Goal: Information Seeking & Learning: Learn about a topic

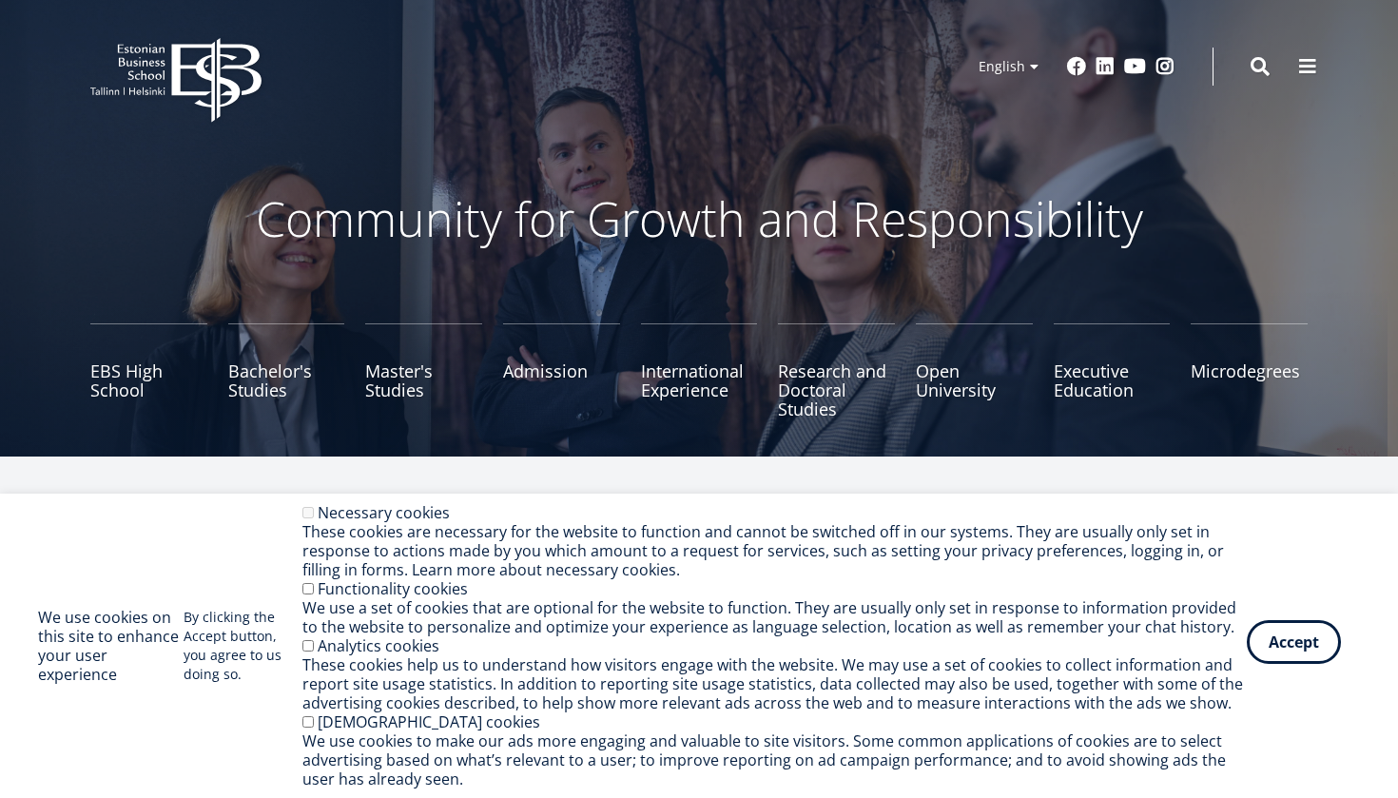
click at [1300, 663] on button "Accept" at bounding box center [1293, 642] width 94 height 44
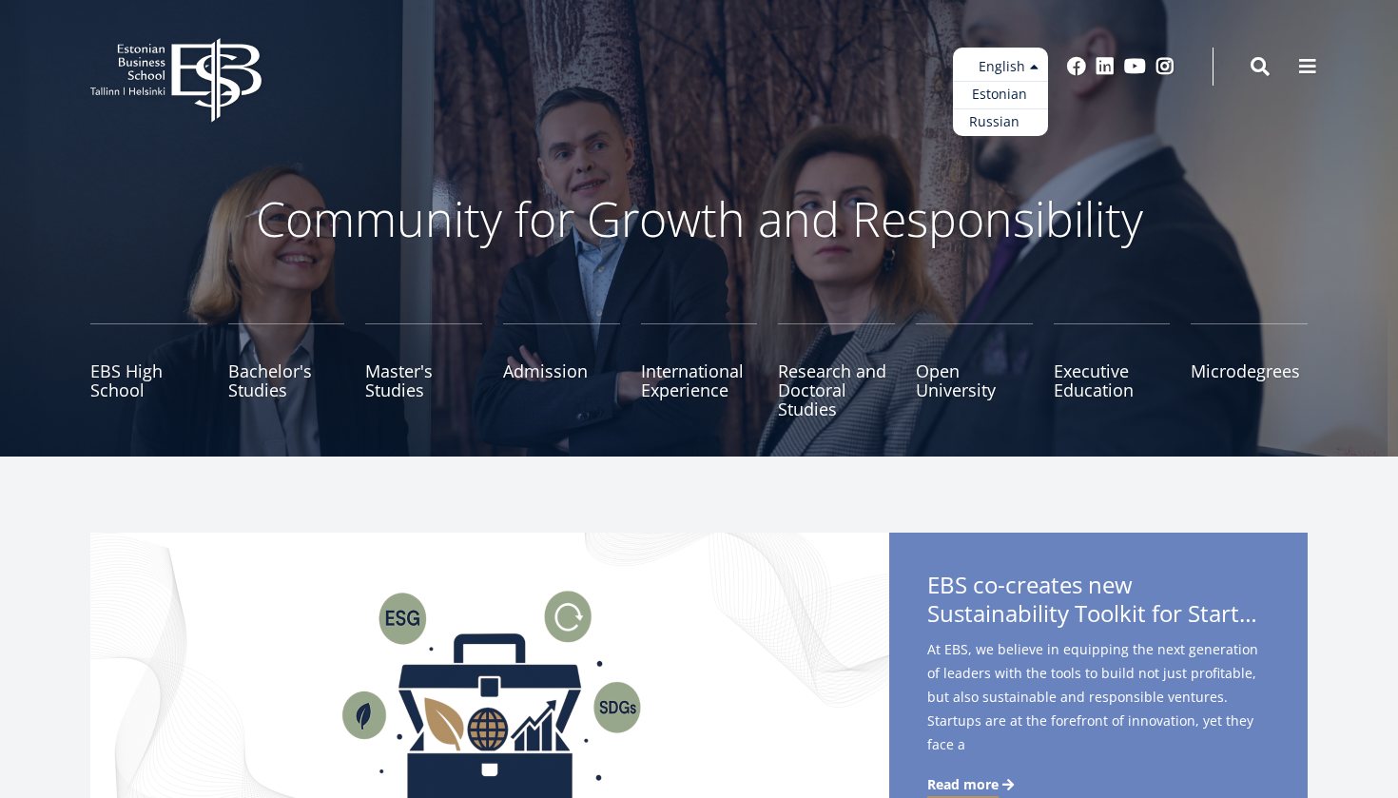
click at [1009, 116] on link "Russian" at bounding box center [1000, 122] width 95 height 28
click at [1007, 96] on link "Estonian" at bounding box center [1000, 95] width 95 height 28
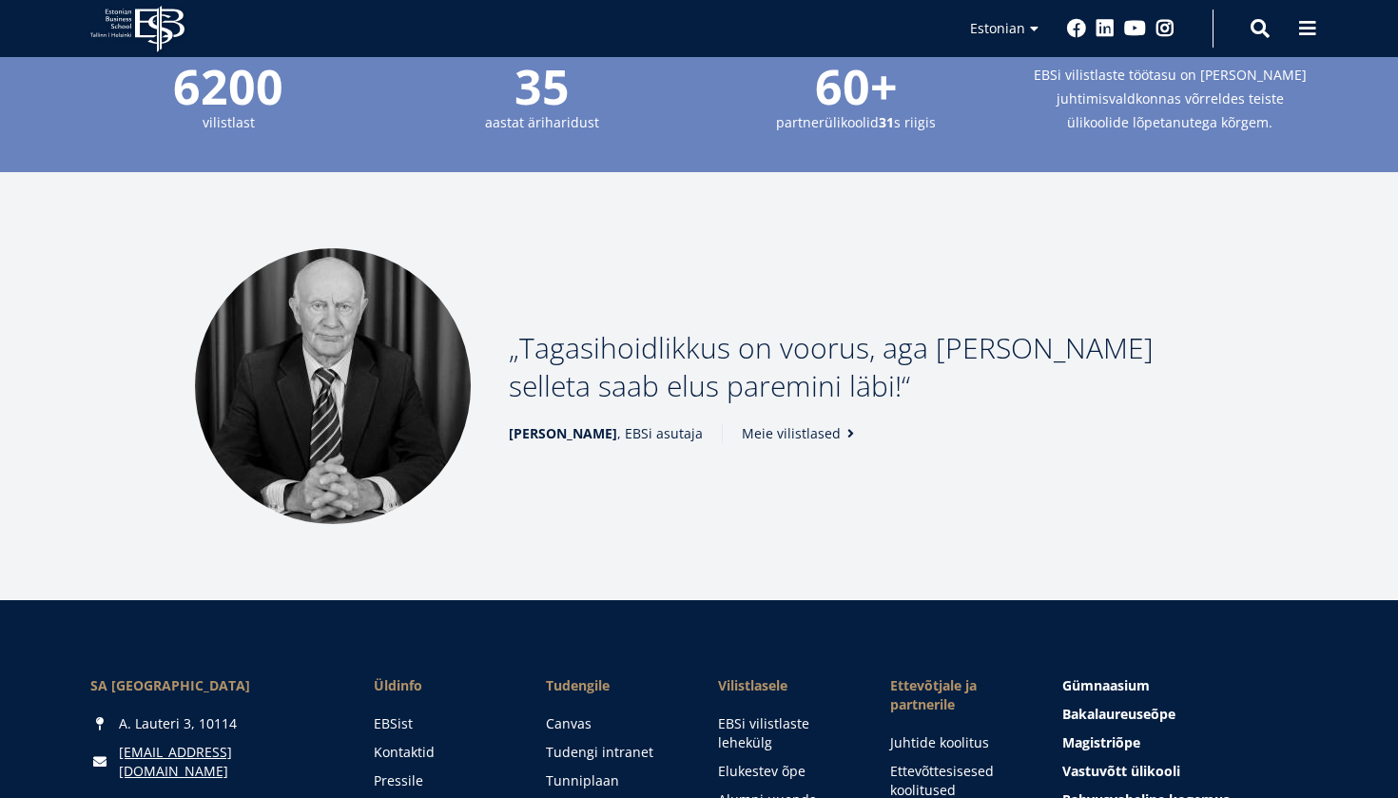
scroll to position [2298, 0]
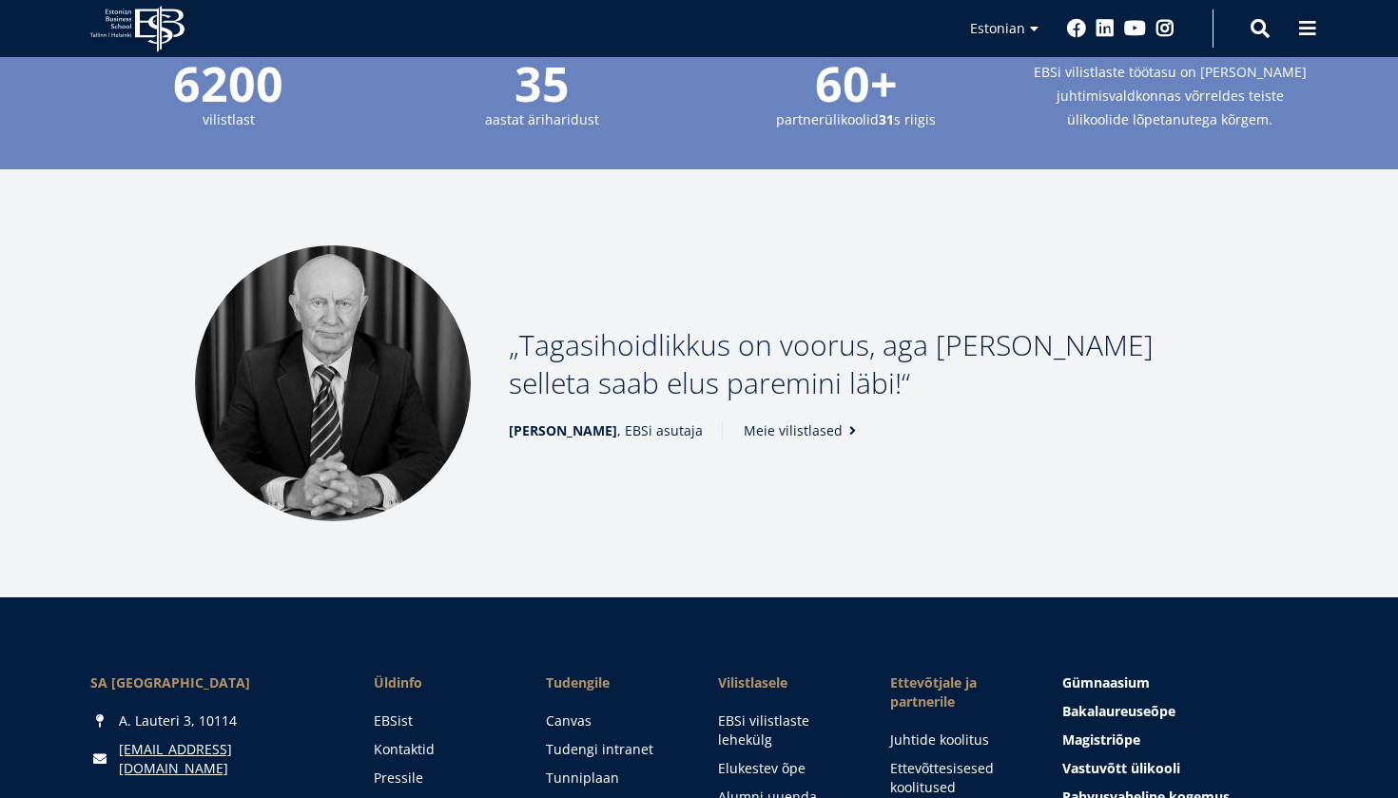
click at [782, 421] on link "Meie vilistlased" at bounding box center [802, 430] width 118 height 19
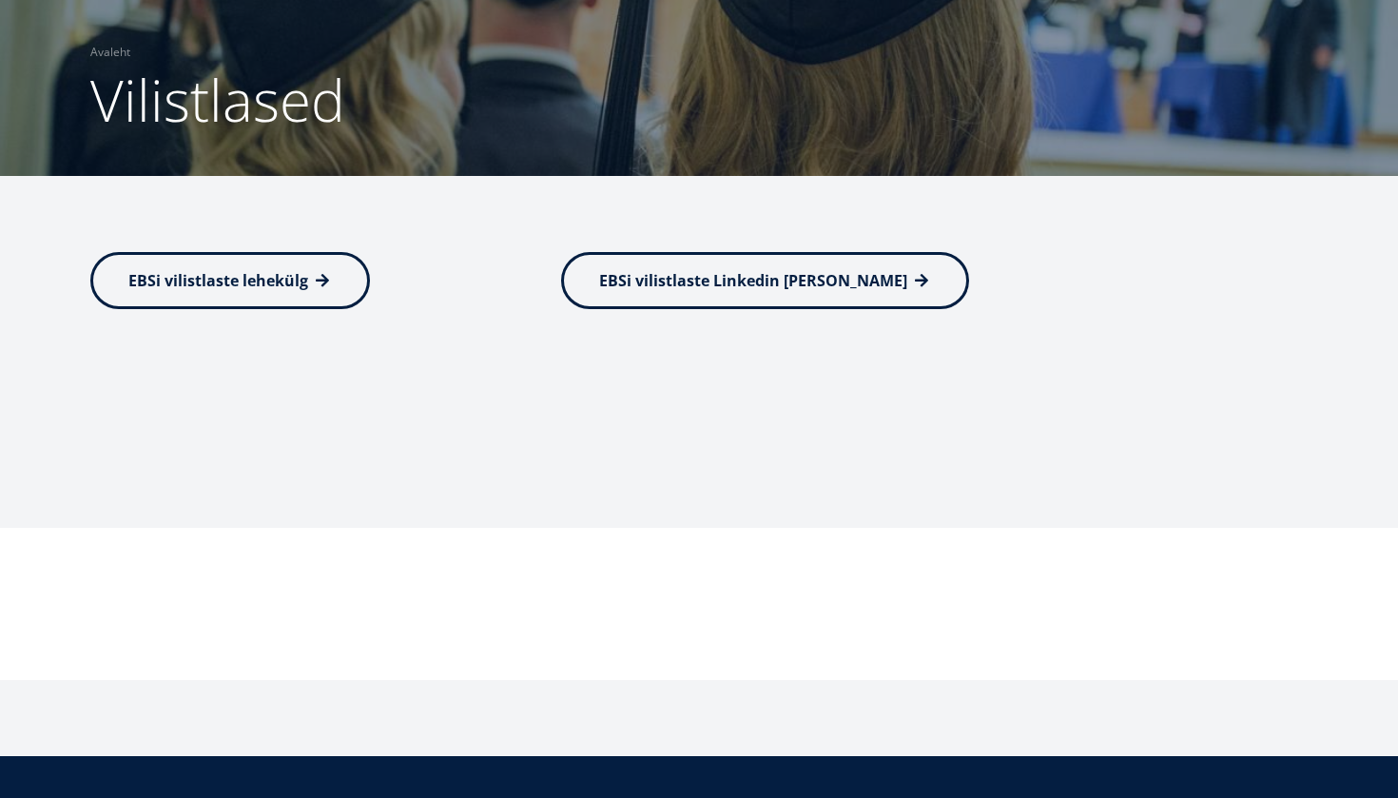
scroll to position [188, 0]
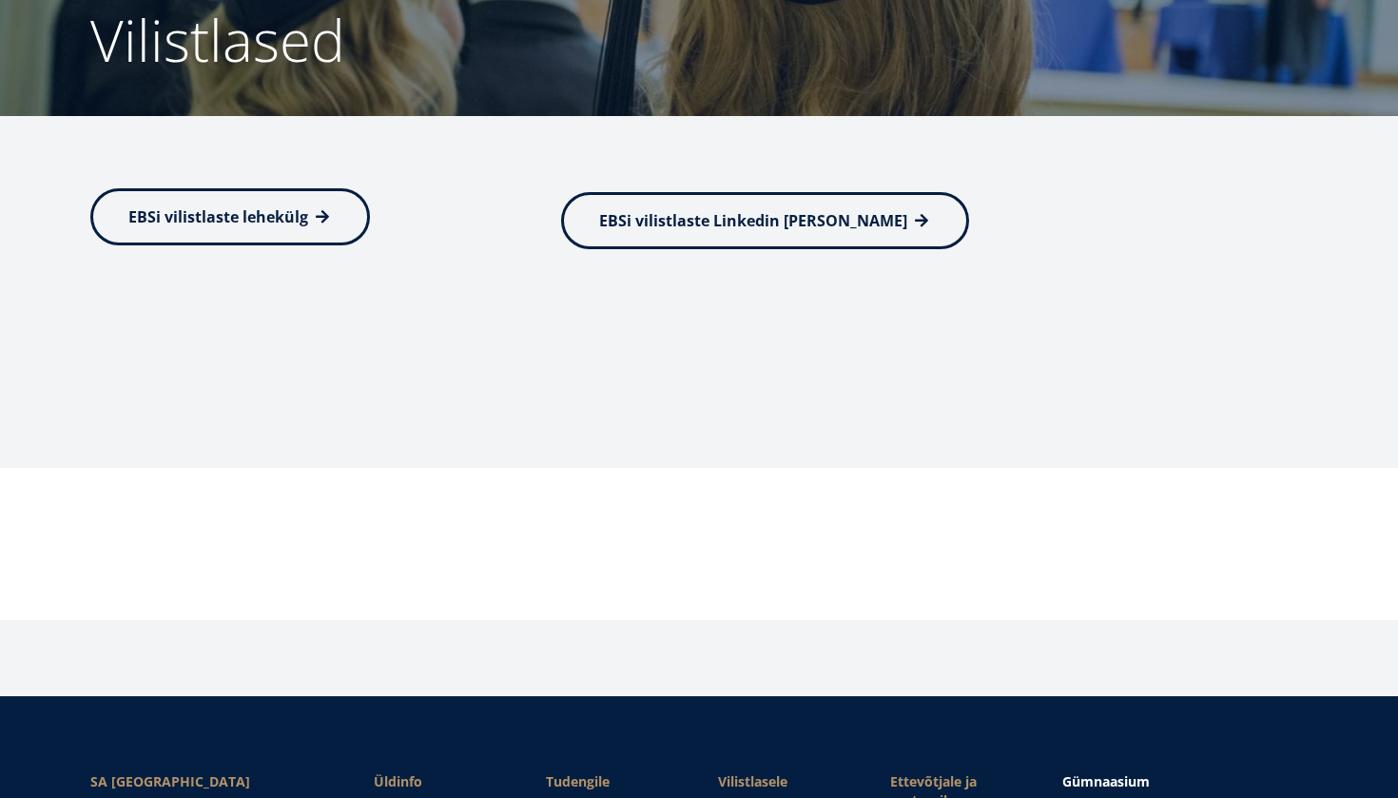
click at [245, 223] on span "EBSi vilistlaste lehekülg" at bounding box center [218, 216] width 180 height 21
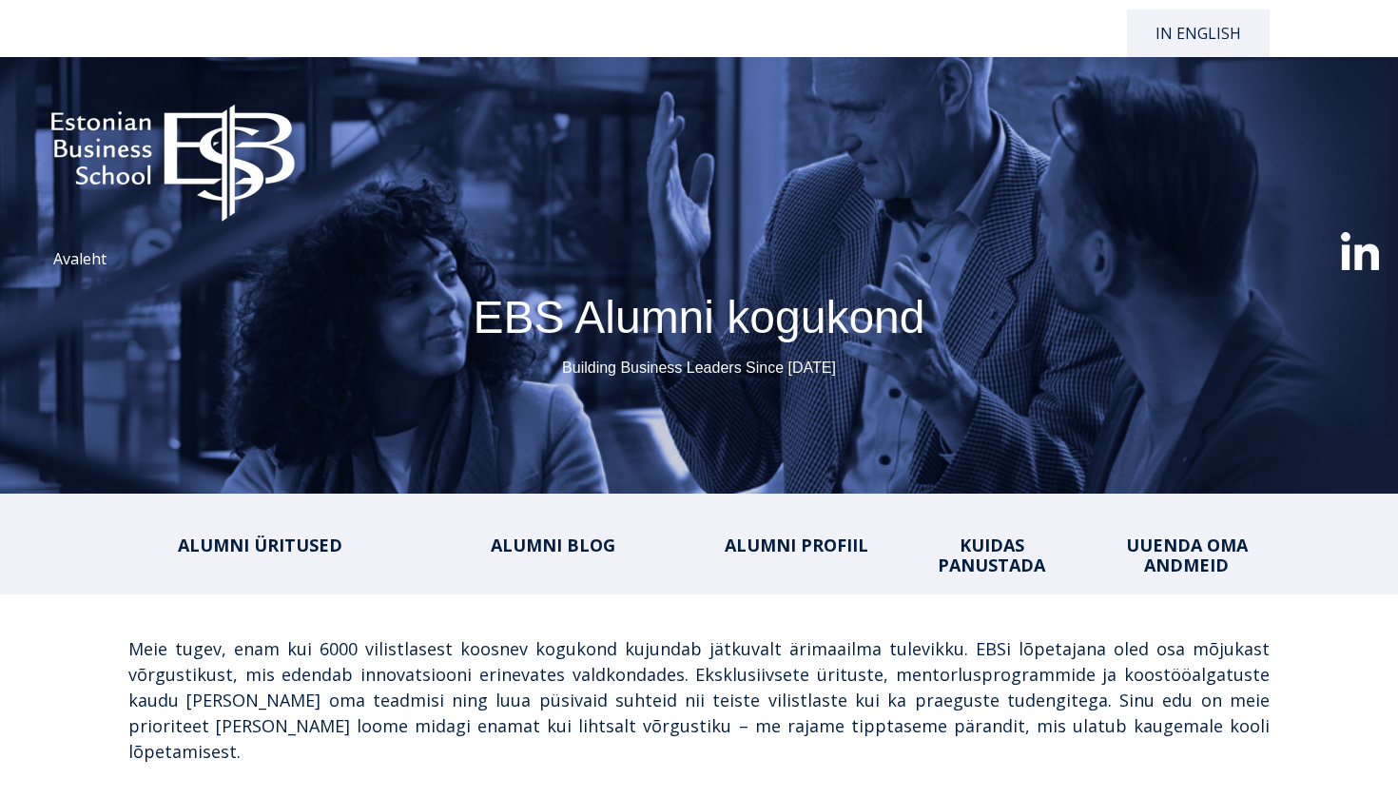
select select "**"
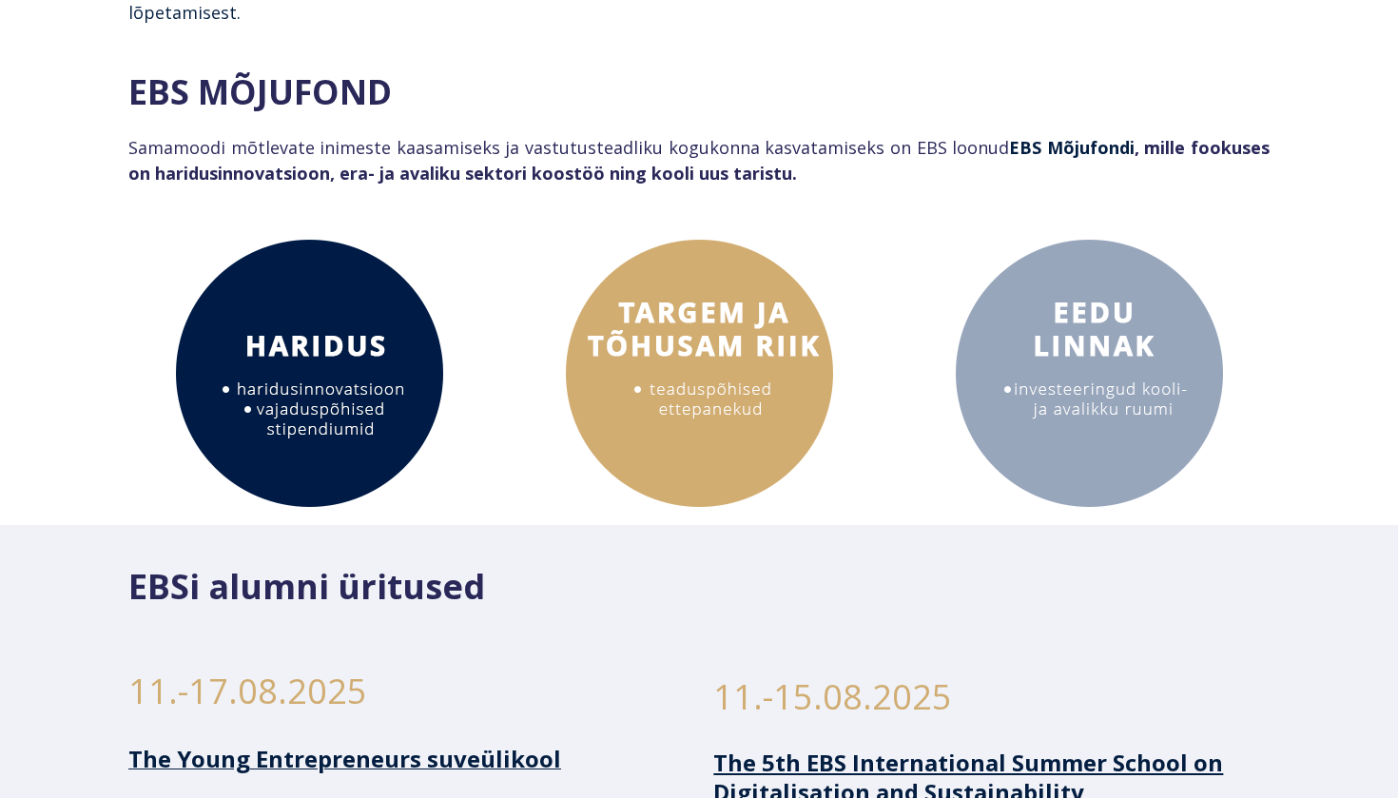
scroll to position [745, 0]
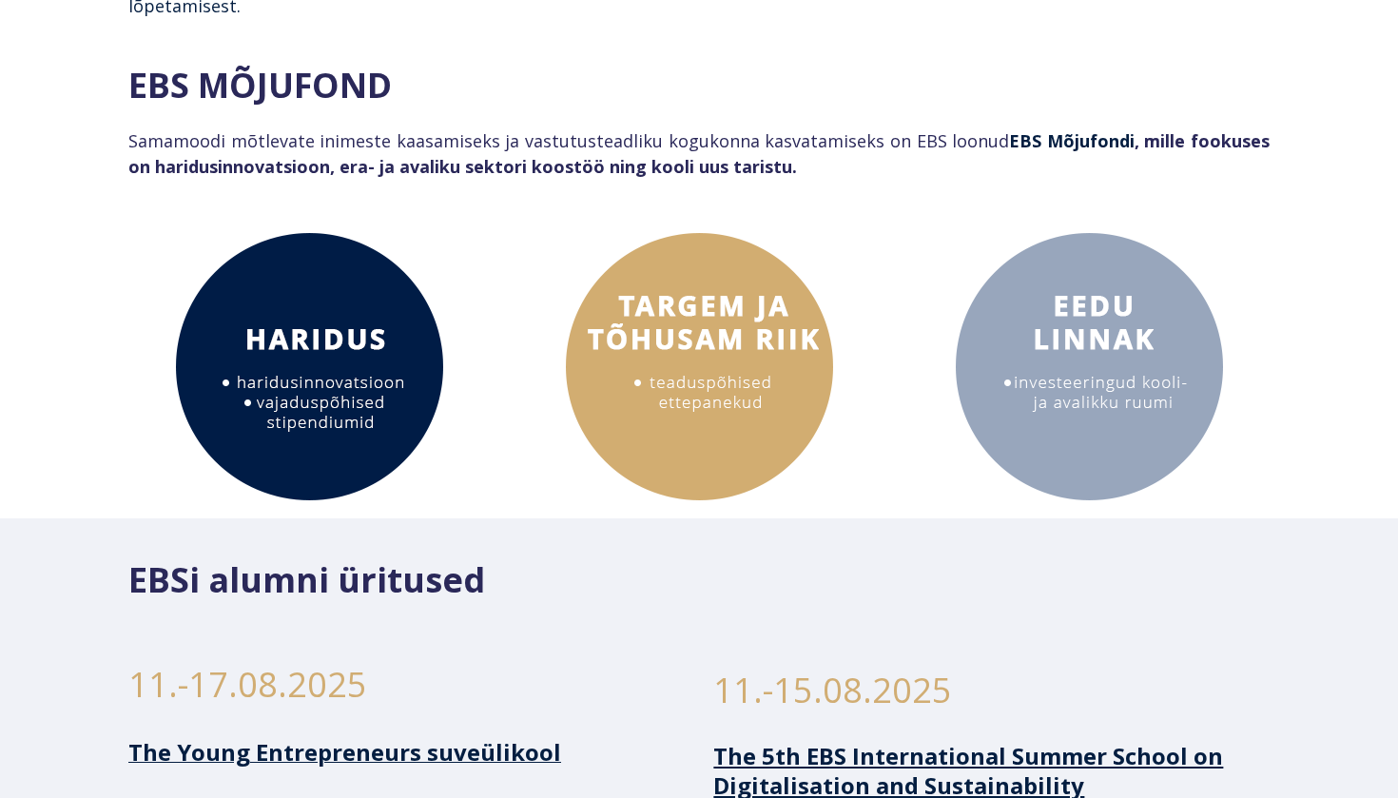
click at [351, 353] on img at bounding box center [308, 365] width 285 height 285
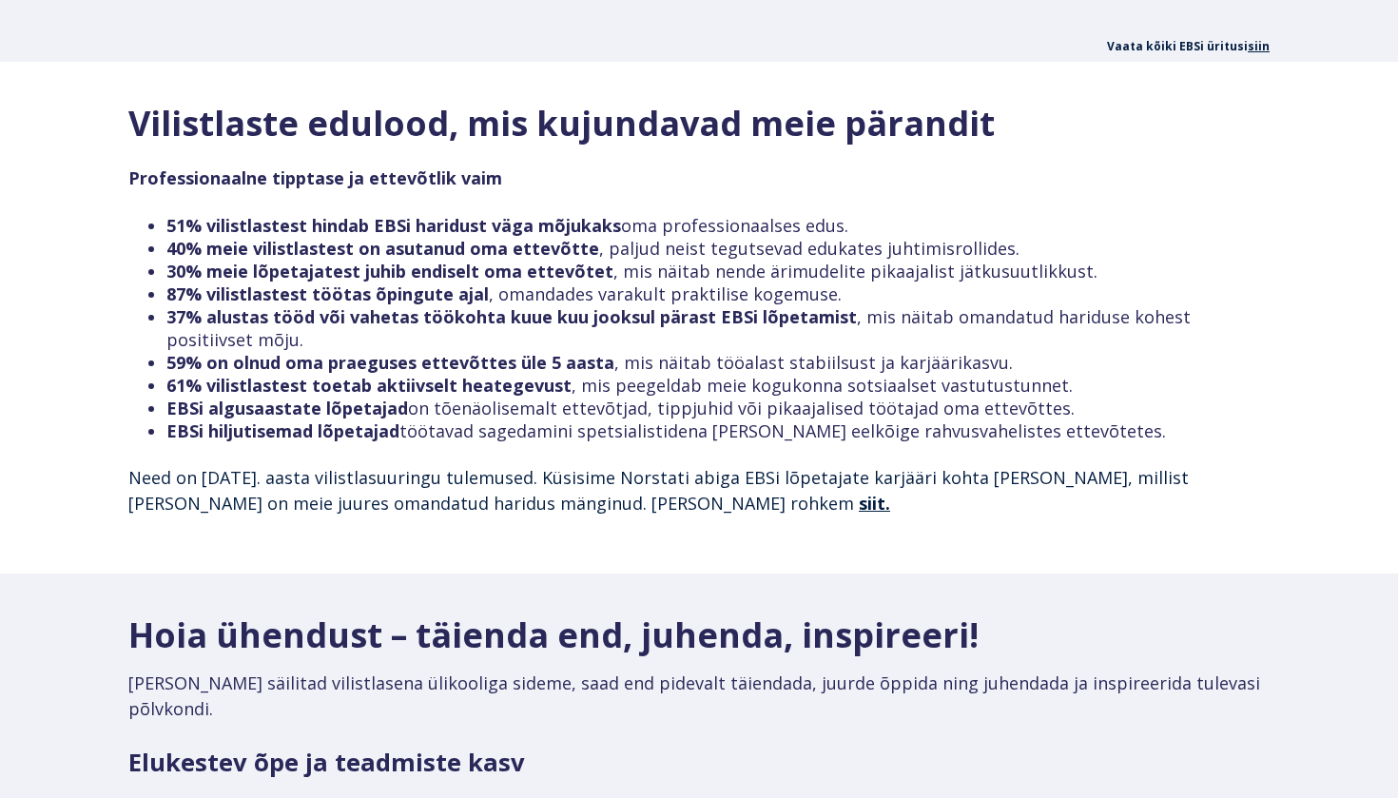
scroll to position [1985, 0]
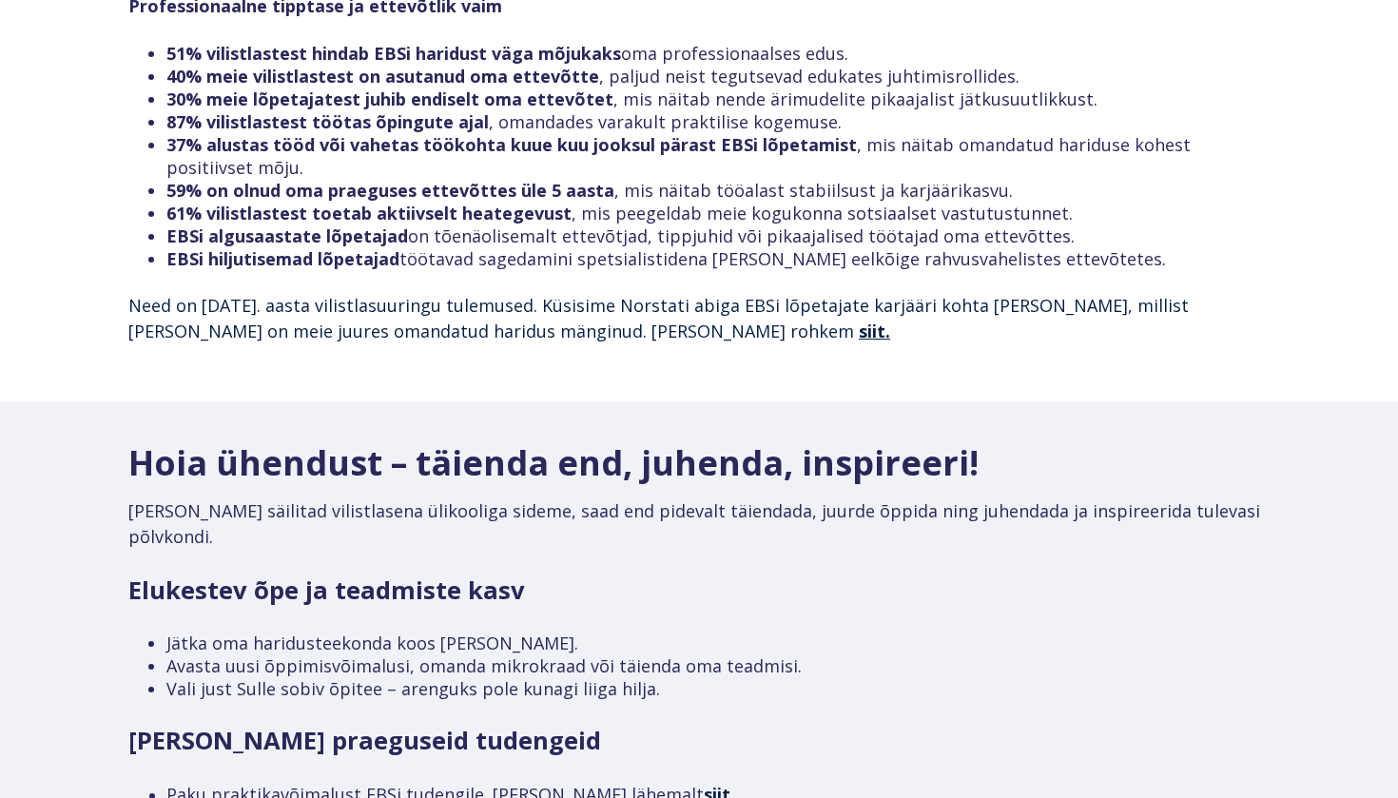
scroll to position [2160, 0]
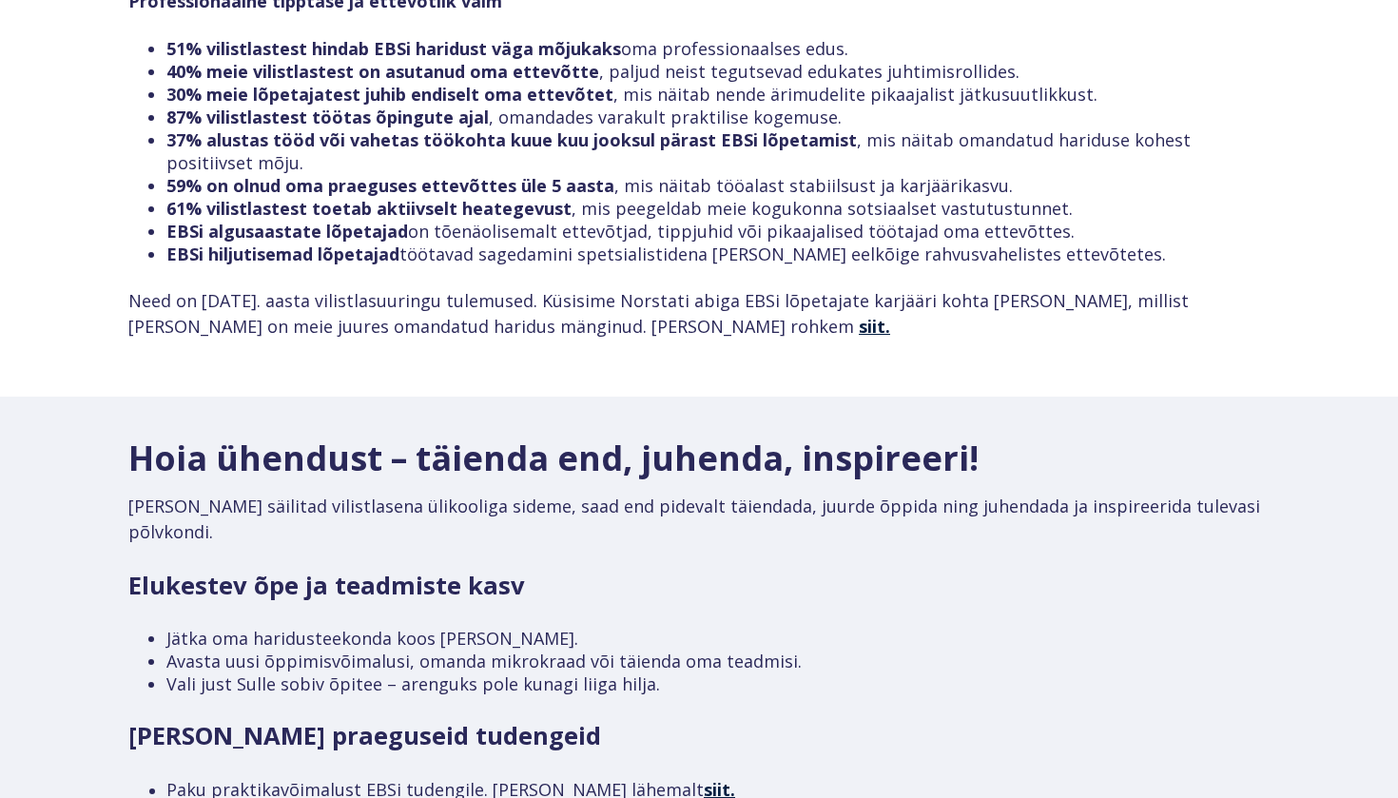
click at [859, 315] on span "siit." at bounding box center [874, 326] width 31 height 23
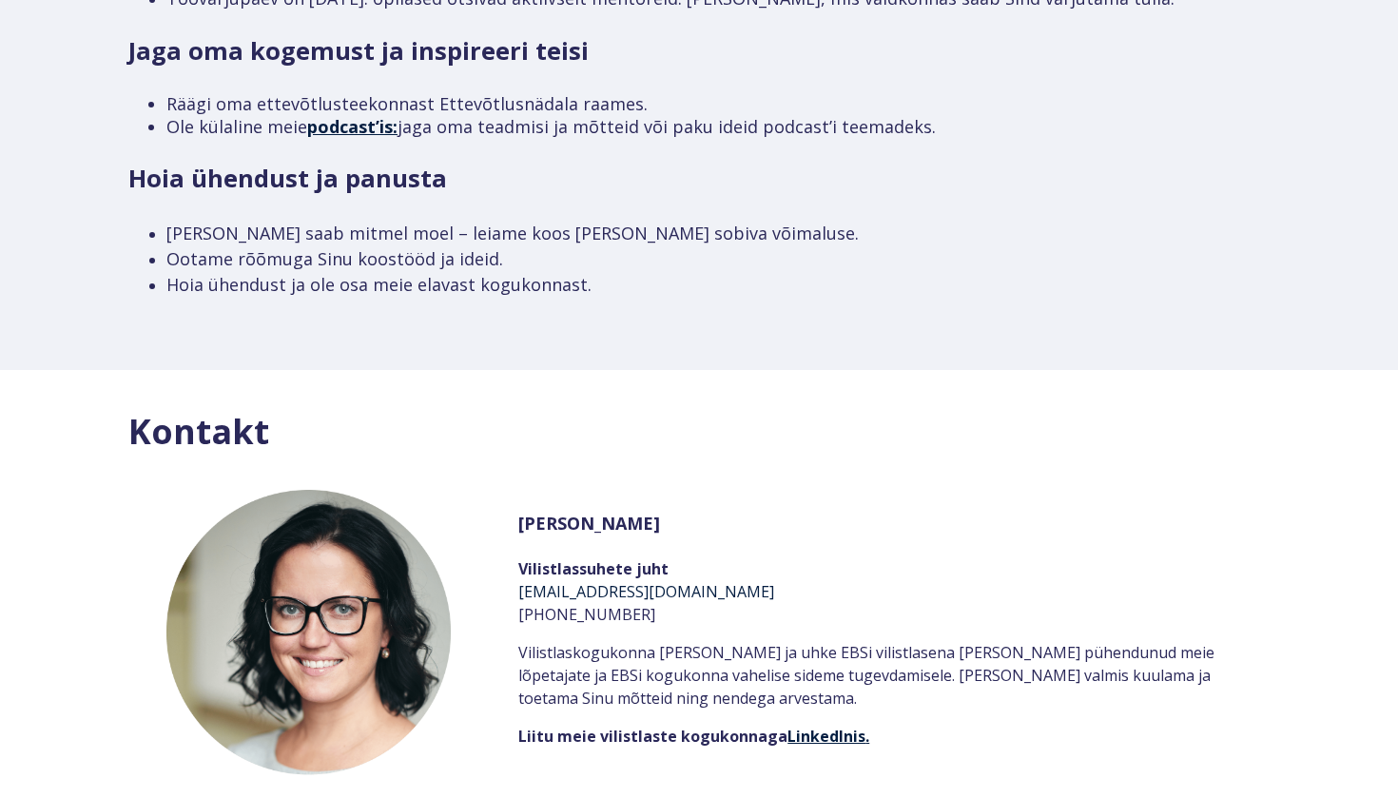
scroll to position [3009, 0]
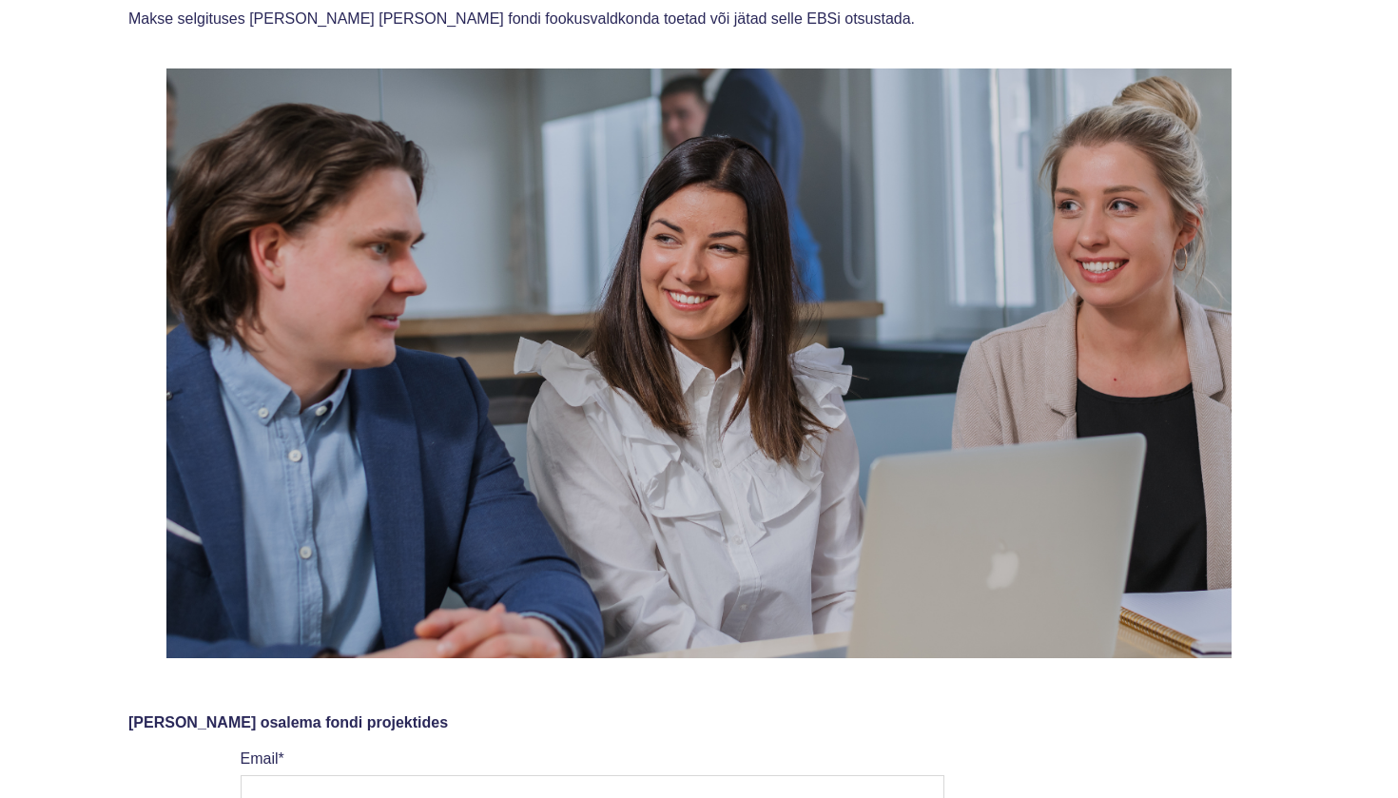
scroll to position [477, 0]
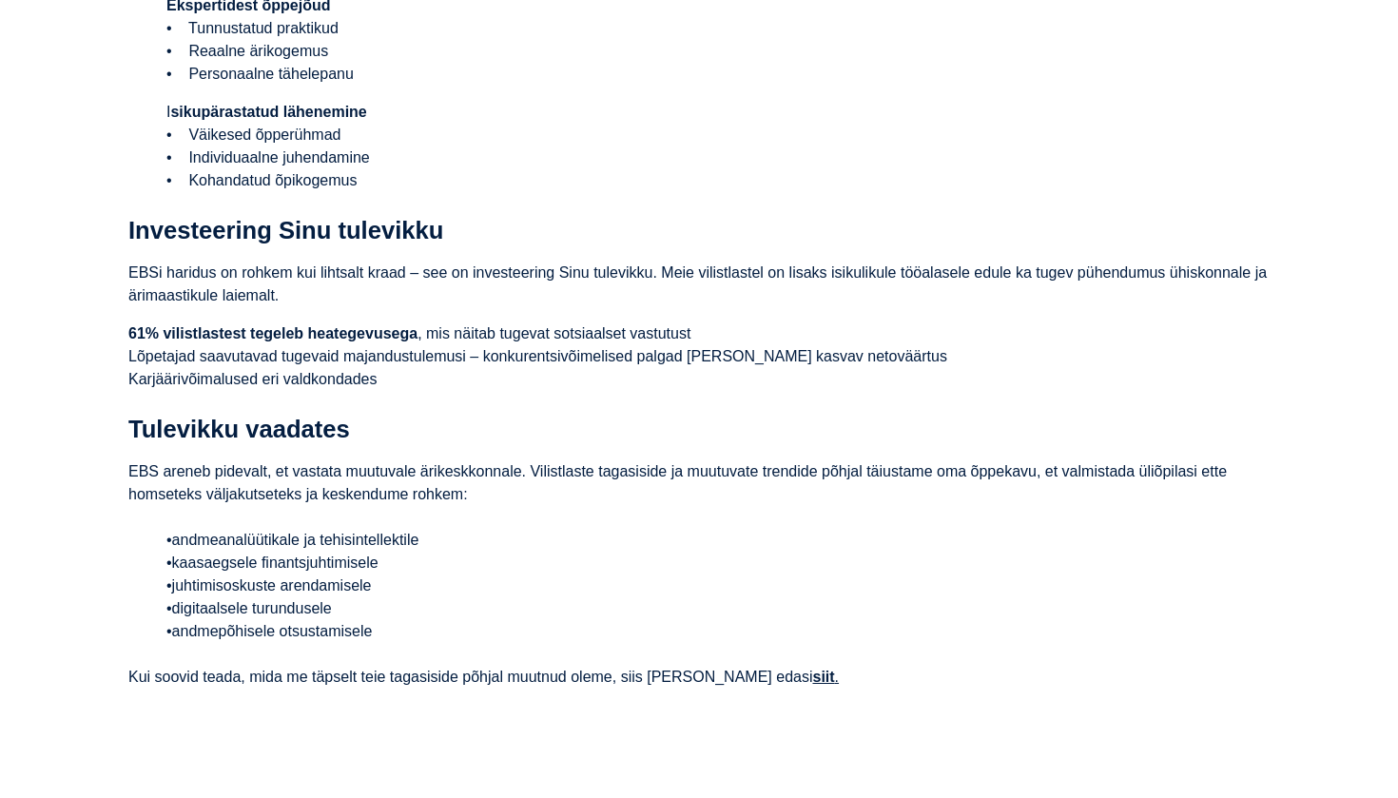
scroll to position [2030, 0]
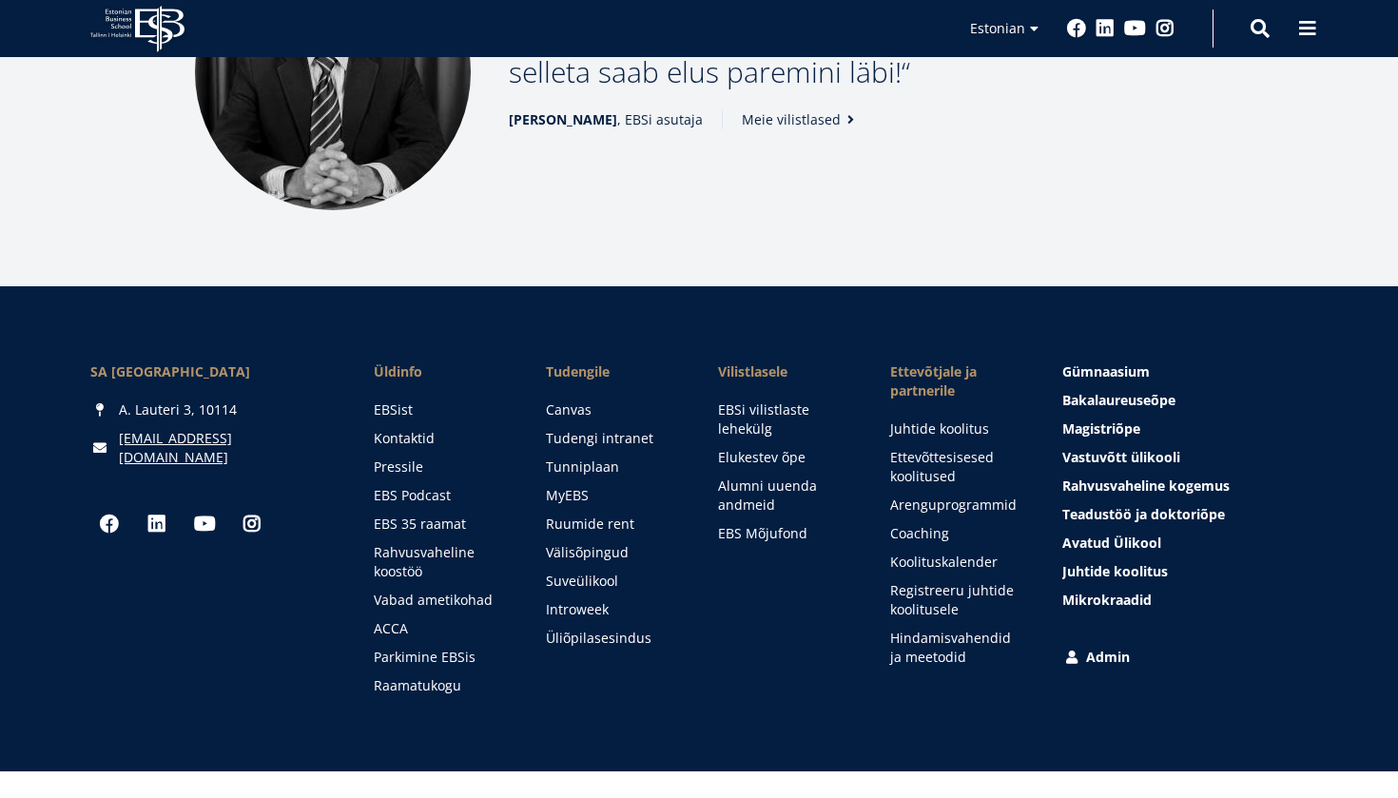
scroll to position [2607, 0]
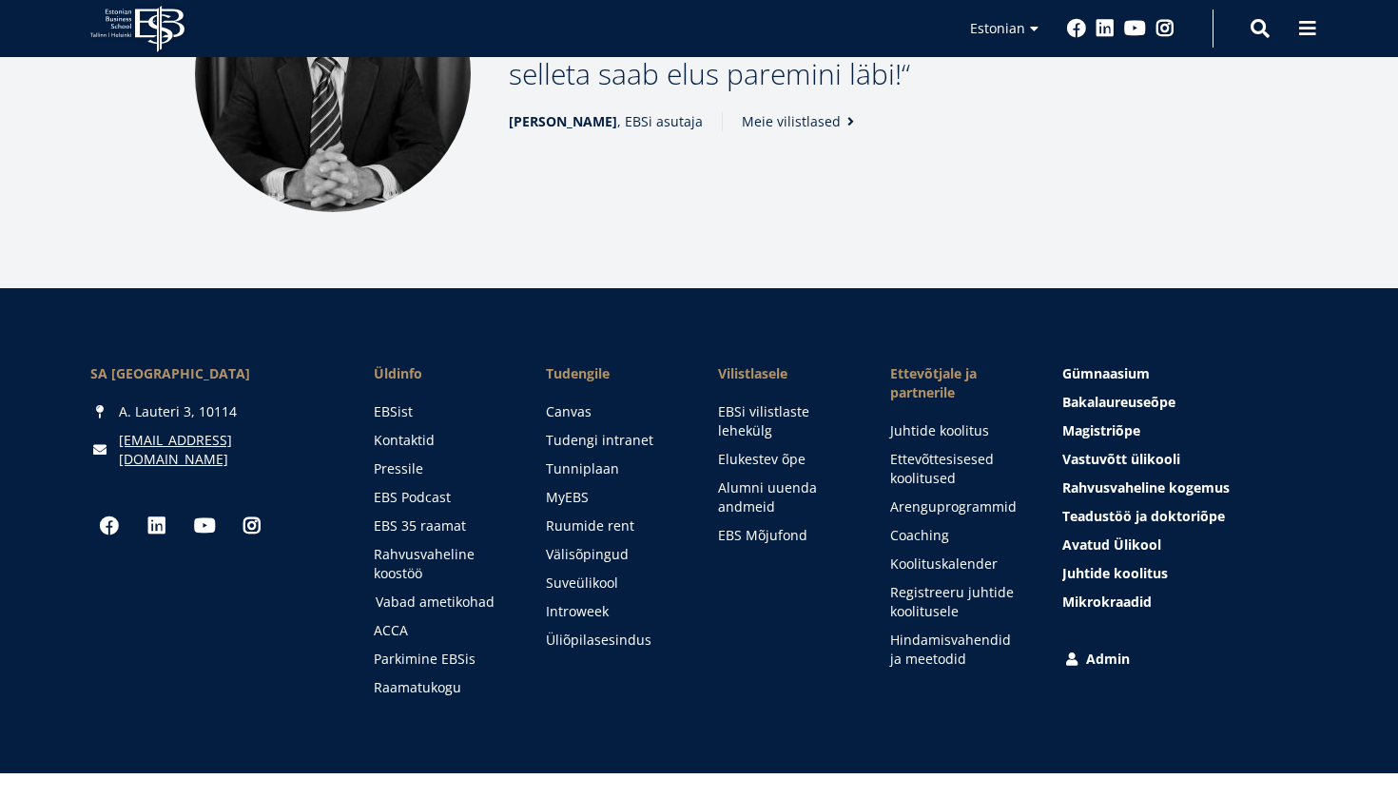
click at [474, 592] on link "Vabad ametikohad" at bounding box center [443, 601] width 134 height 19
